Goal: Entertainment & Leisure: Browse casually

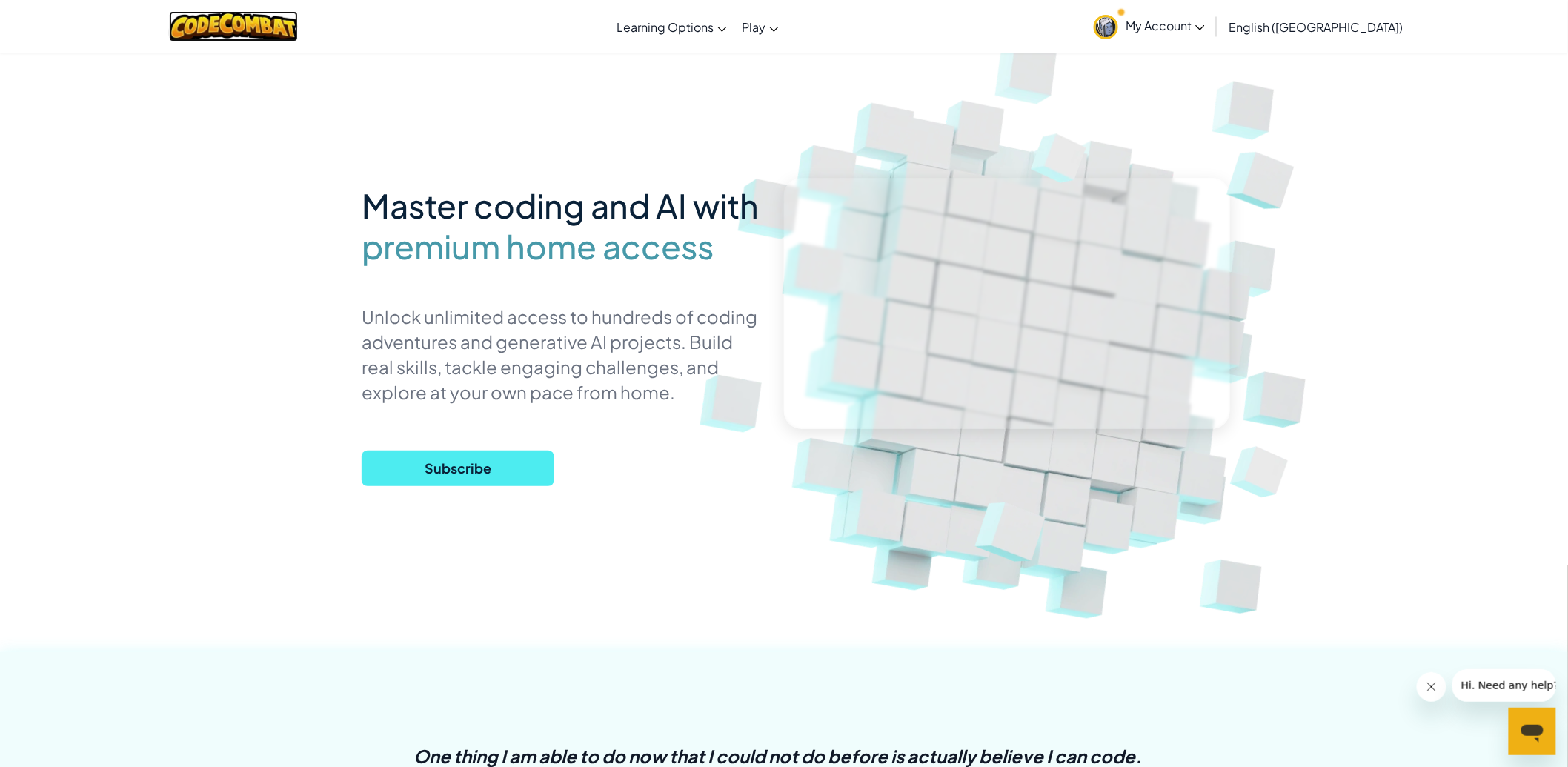
click at [273, 19] on img at bounding box center [233, 26] width 129 height 31
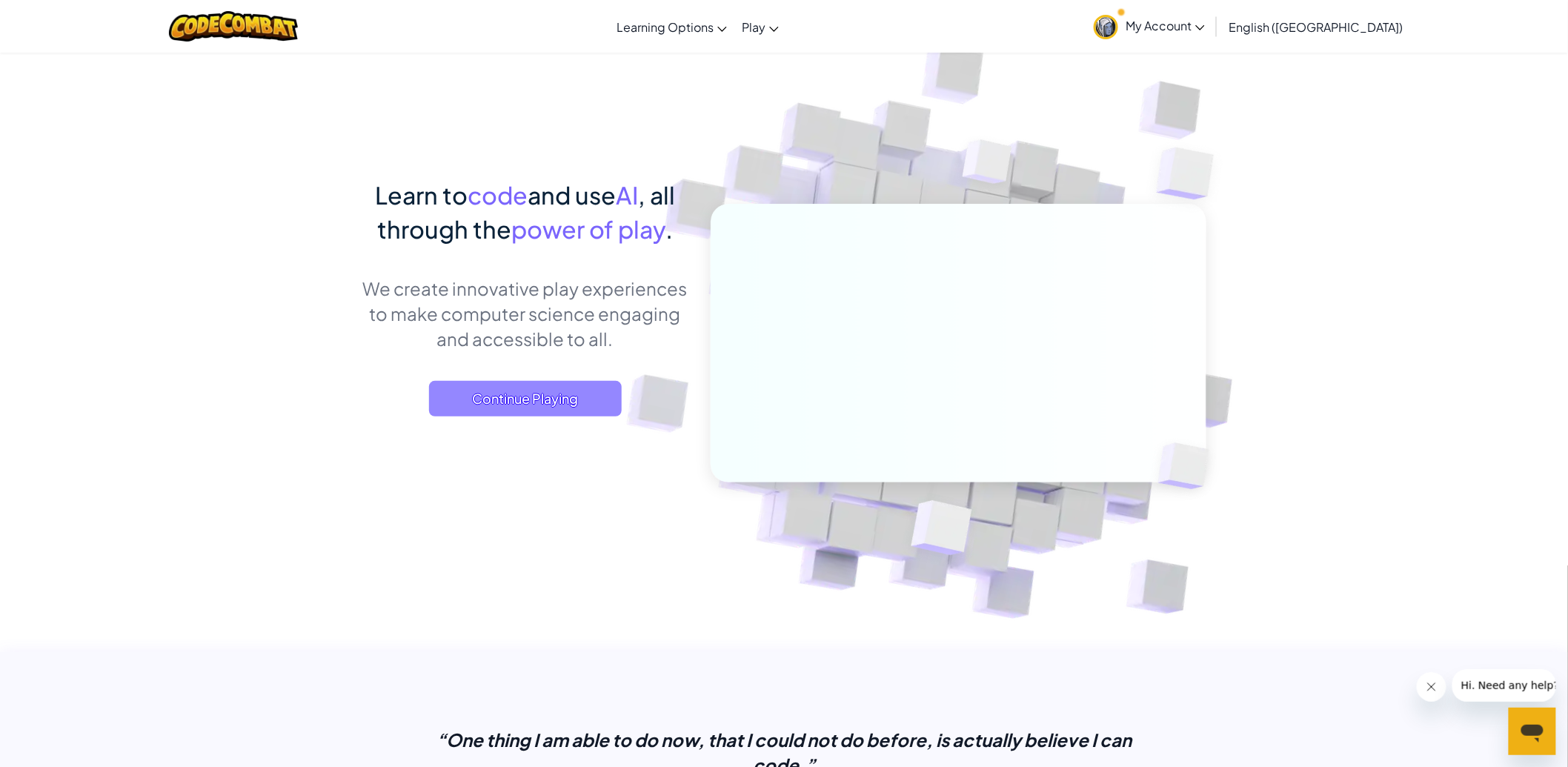
click at [576, 408] on span "Continue Playing" at bounding box center [525, 398] width 193 height 35
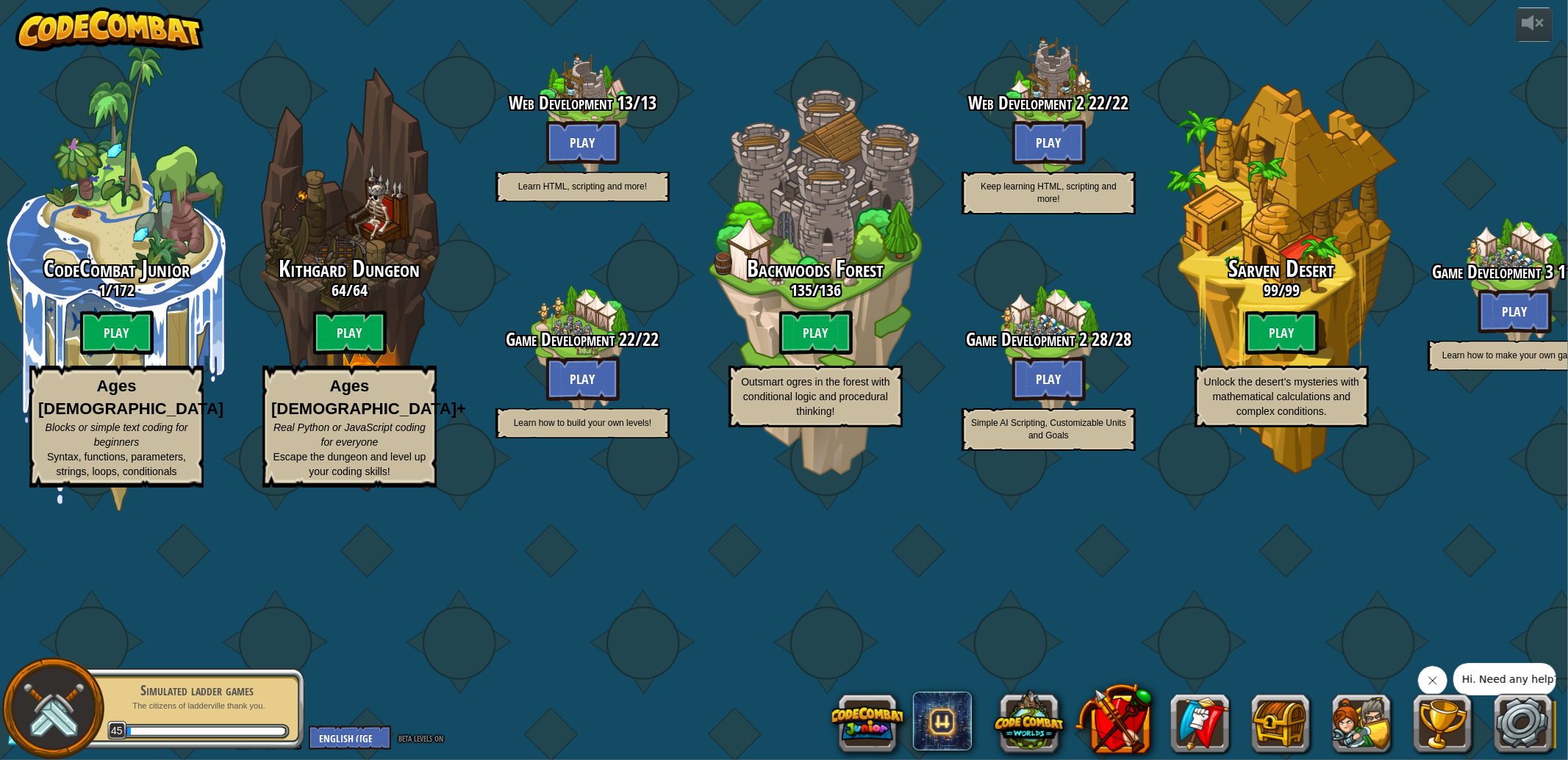
click at [783, 355] on div "Backwoods Forest 135 / 136 Play Outsmart ogres in the forest with conditional l…" at bounding box center [815, 279] width 233 height 465
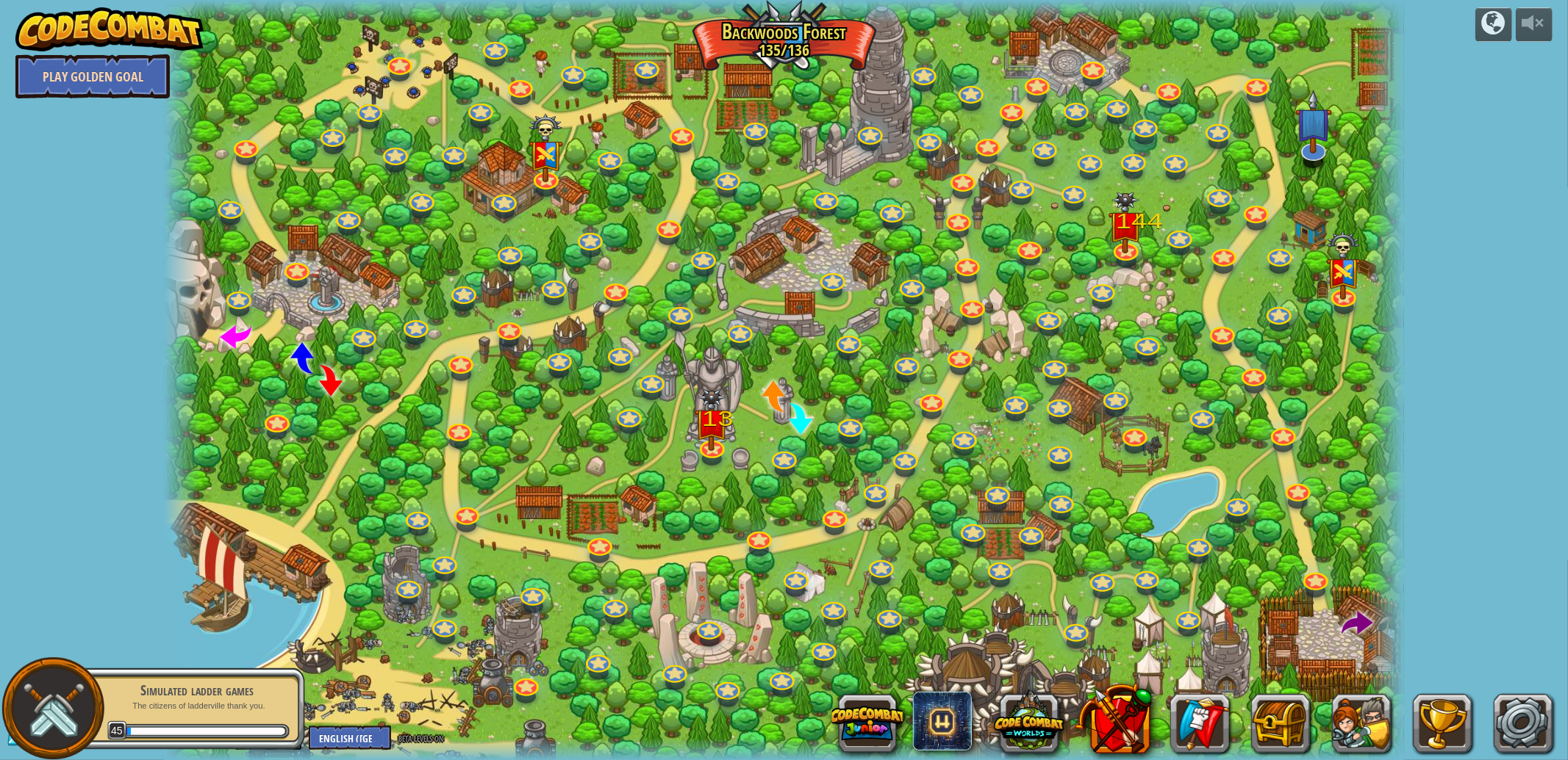
click at [138, 68] on link "Play Golden Goal" at bounding box center [92, 76] width 154 height 44
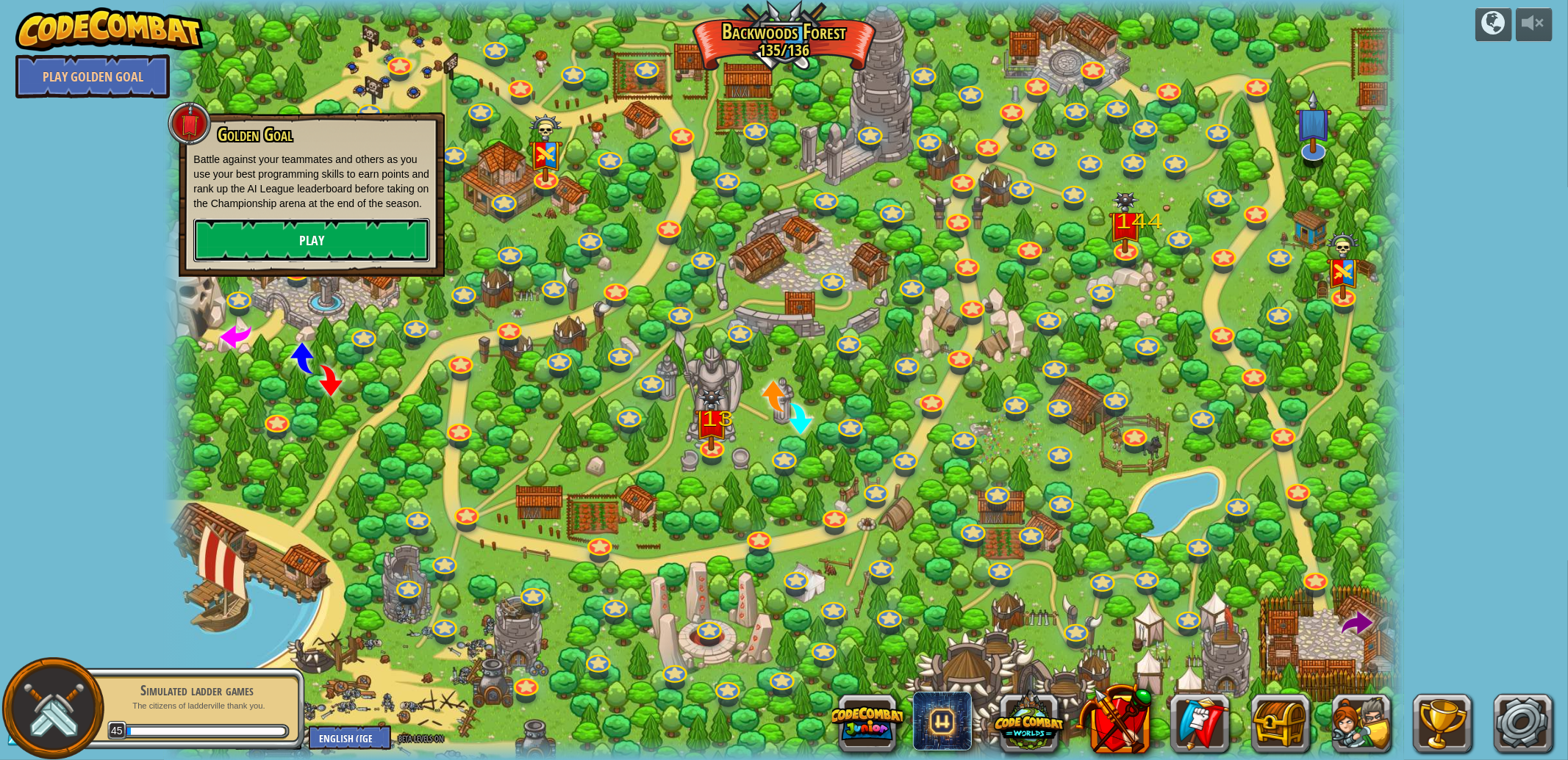
click at [377, 250] on link "Play" at bounding box center [311, 240] width 236 height 44
